Goal: Book appointment/travel/reservation

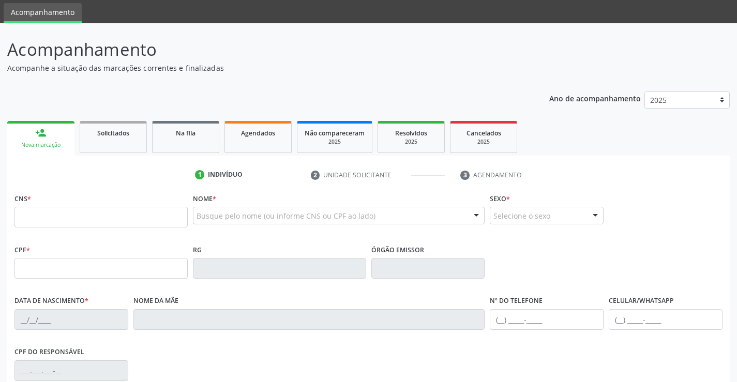
scroll to position [52, 0]
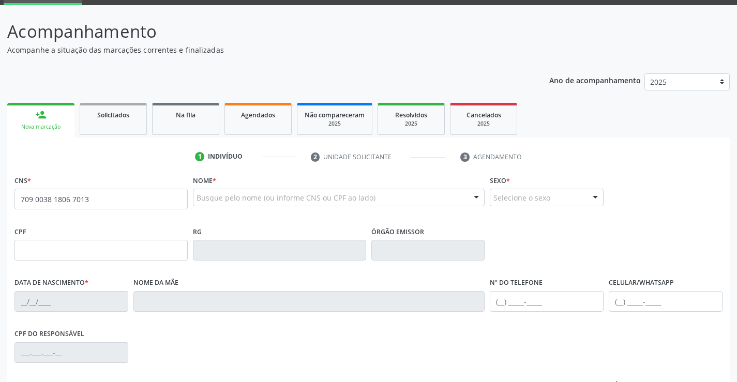
type input "709 0038 1806 7013"
type input "30/07/2002"
type input "Lucinha Pereirada Silva"
type input "(87) 98836-9633"
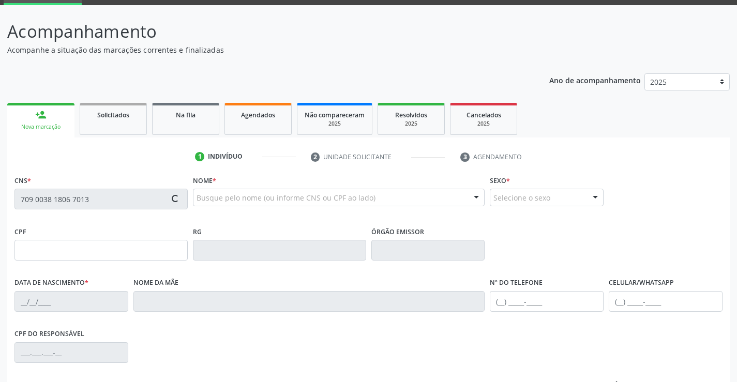
type input "319"
type input "140.298.854-03"
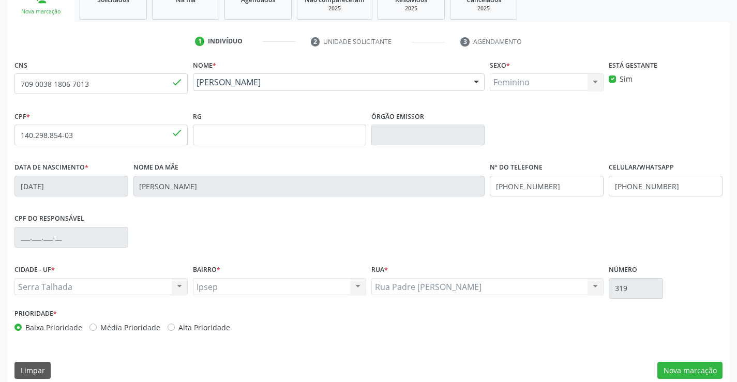
scroll to position [178, 0]
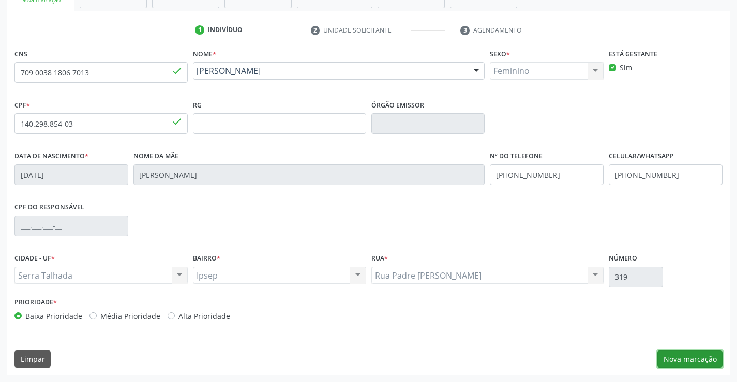
click at [702, 360] on button "Nova marcação" at bounding box center [689, 360] width 65 height 18
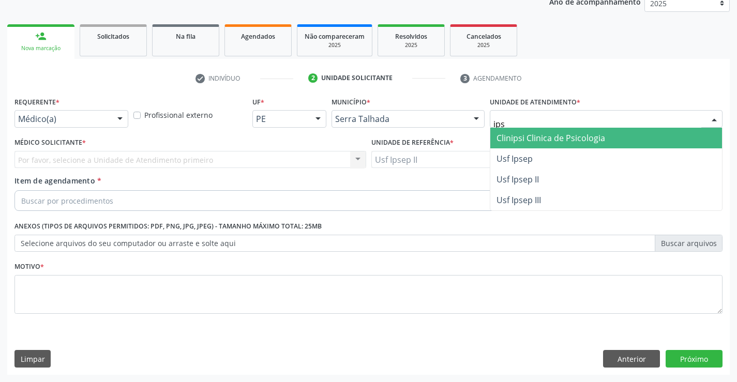
type input "ipse"
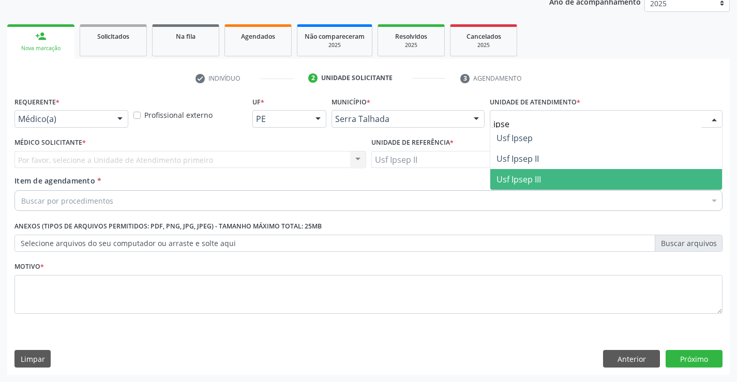
click at [536, 154] on span "Usf Ipsep II" at bounding box center [517, 158] width 42 height 11
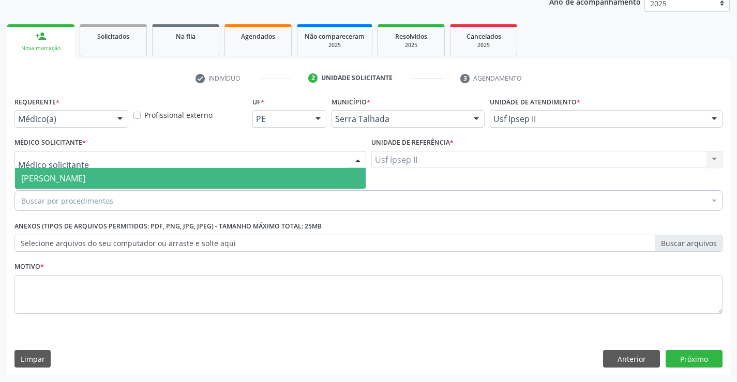
click at [172, 161] on div at bounding box center [190, 160] width 352 height 18
click at [85, 176] on span "Nadjane Nayara Bezerra Ferreira da Silva" at bounding box center [53, 178] width 64 height 11
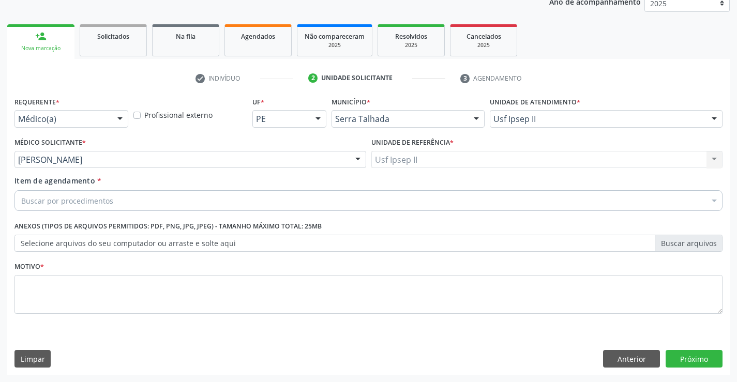
click at [155, 202] on div "Buscar por procedimentos" at bounding box center [368, 200] width 708 height 21
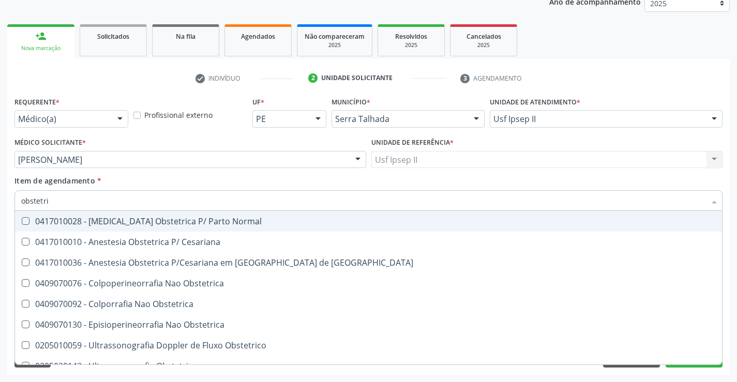
type input "obstetric"
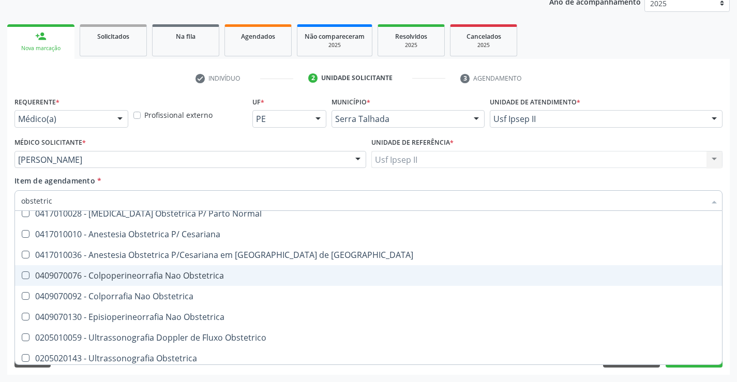
scroll to position [33, 0]
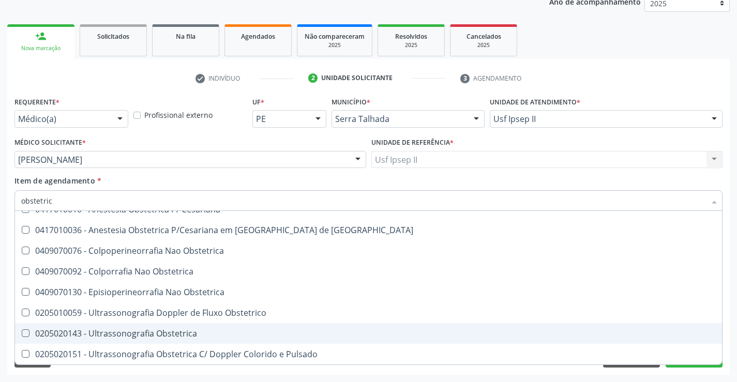
click at [130, 329] on div "0205020143 - Ultrassonografia Obstetrica" at bounding box center [368, 333] width 694 height 8
checkbox Obstetrica "true"
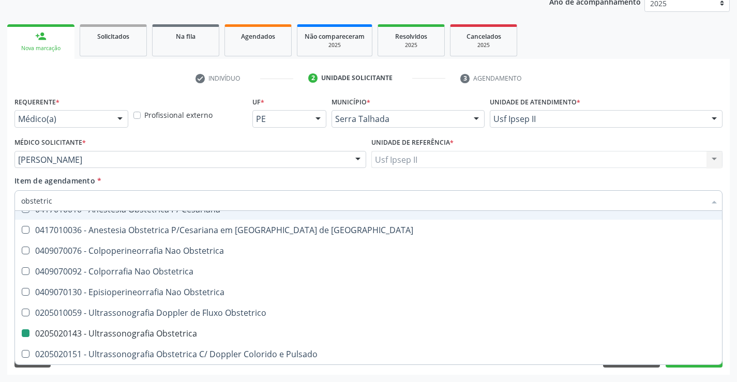
click at [136, 189] on div "Item de agendamento * obstetric Desfazer seleção 0417010028 - Analgesia Obstetr…" at bounding box center [368, 191] width 708 height 33
checkbox Cesariana "true"
checkbox Obstetrica "false"
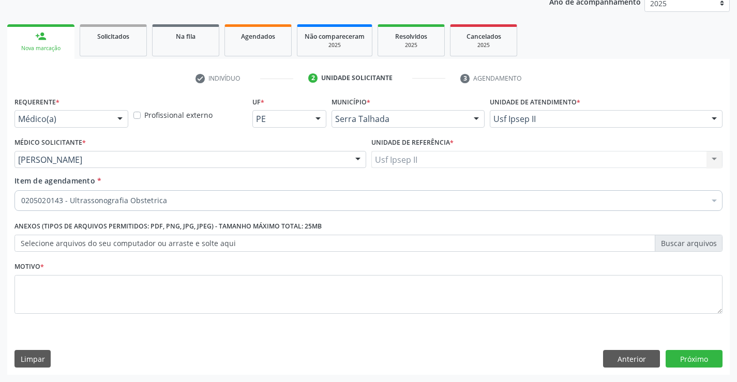
scroll to position [0, 0]
click at [87, 286] on textarea at bounding box center [368, 294] width 708 height 39
type textarea "gestante"
click at [680, 359] on button "Próximo" at bounding box center [693, 359] width 57 height 18
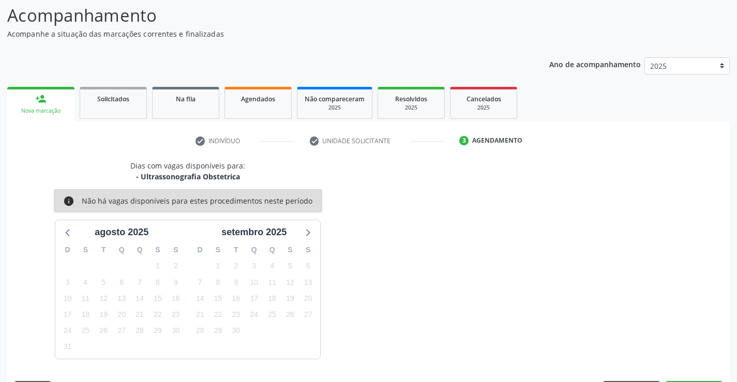
scroll to position [98, 0]
